Goal: Complete application form

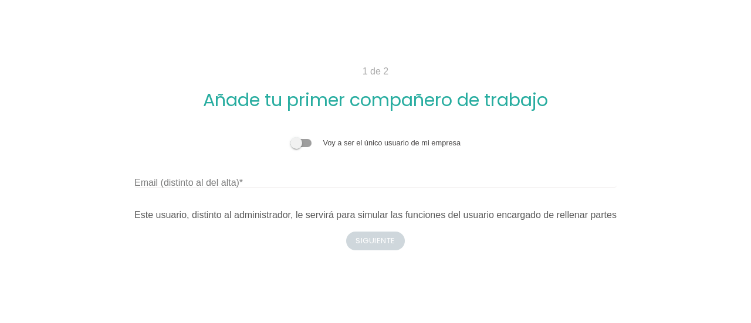
click at [312, 145] on span at bounding box center [300, 143] width 21 height 8
click at [290, 137] on input "checkbox" at bounding box center [290, 137] width 0 height 0
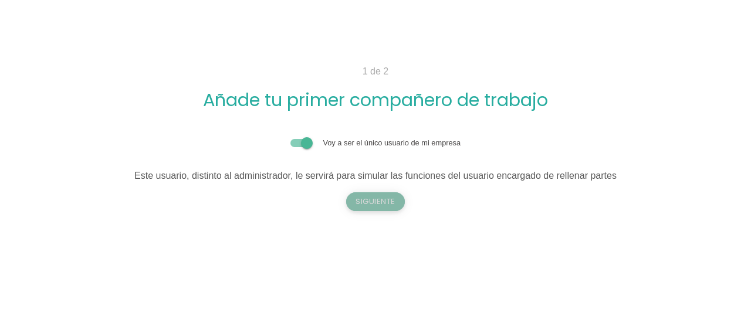
click at [375, 206] on button "Siguiente" at bounding box center [375, 201] width 59 height 19
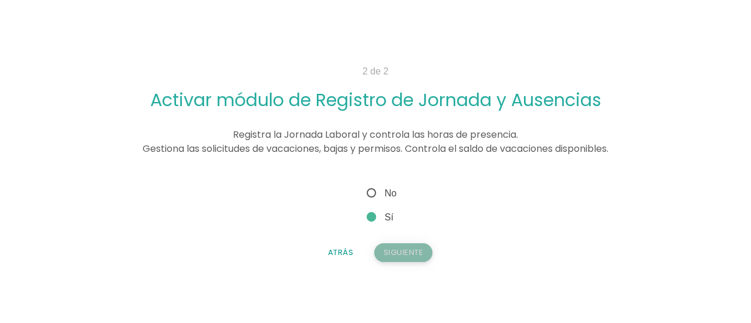
click at [401, 250] on button "Siguiente" at bounding box center [403, 253] width 59 height 19
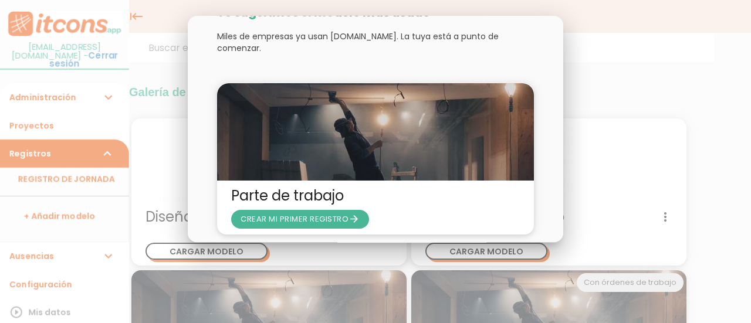
scroll to position [70, 0]
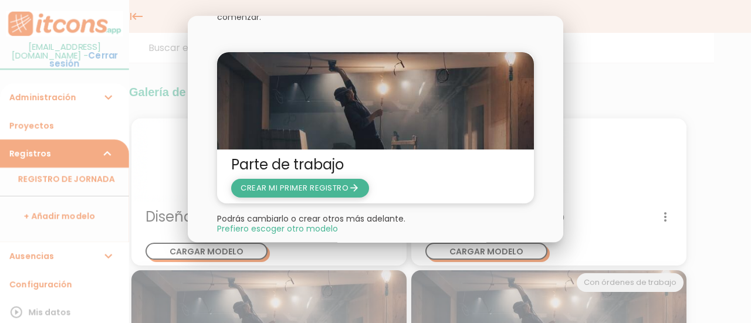
click at [270, 183] on span "CREAR MI PRIMER REGISTRO arrow_forward" at bounding box center [300, 188] width 119 height 11
